Goal: Find specific page/section

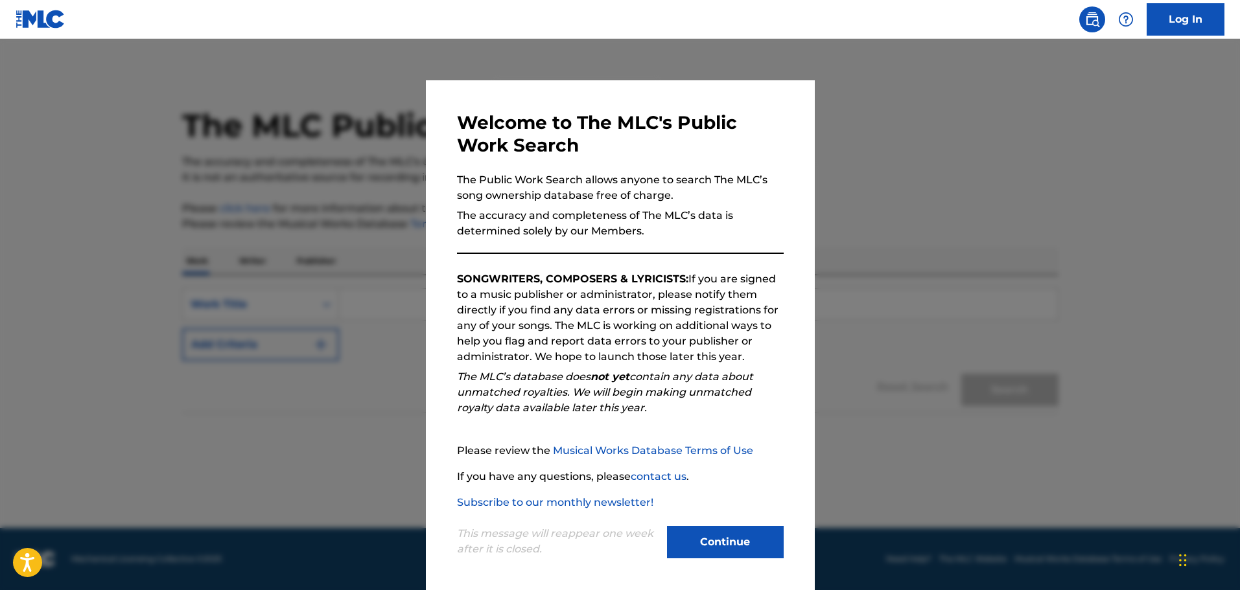
click at [892, 462] on div at bounding box center [620, 334] width 1240 height 590
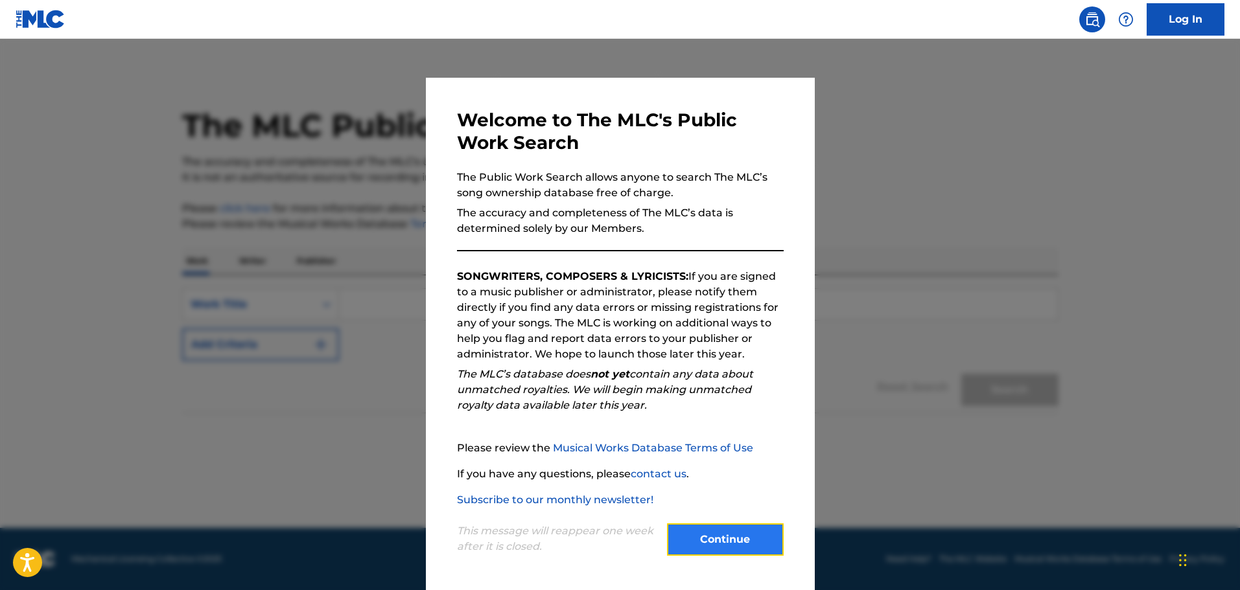
click at [743, 544] on button "Continue" at bounding box center [725, 540] width 117 height 32
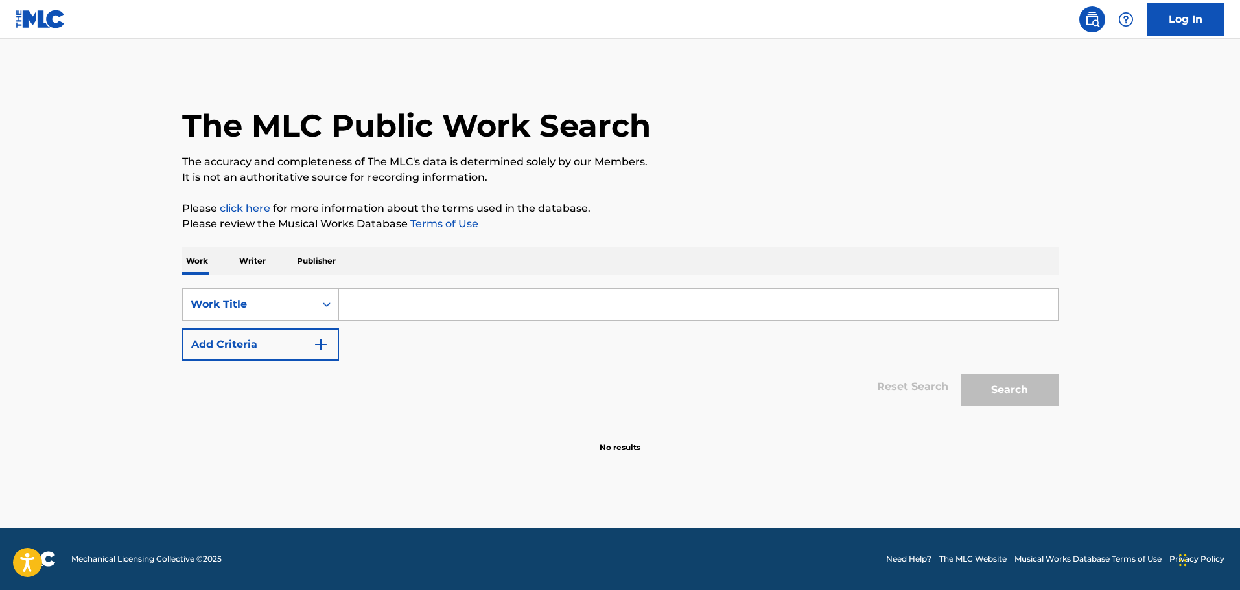
click at [708, 222] on p "Please review the Musical Works Database Terms of Use" at bounding box center [620, 224] width 876 height 16
